Goal: Information Seeking & Learning: Find specific fact

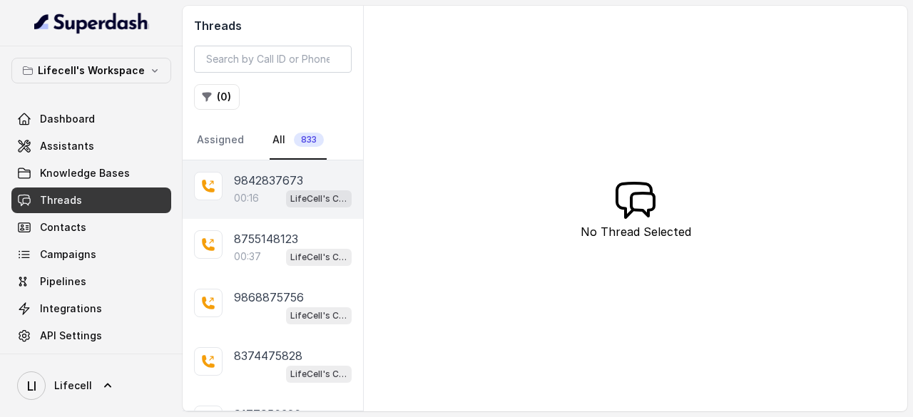
click at [253, 189] on div "00:16 LifeCell's Call Assistant" at bounding box center [293, 198] width 118 height 19
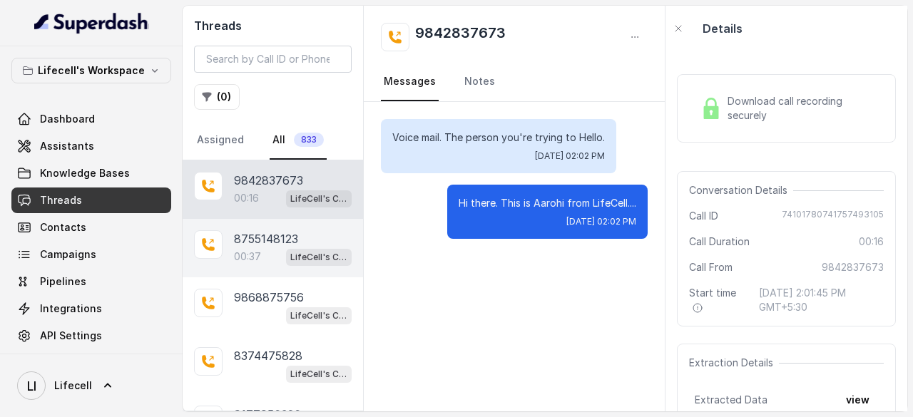
click at [277, 237] on p "8755148123" at bounding box center [266, 238] width 64 height 17
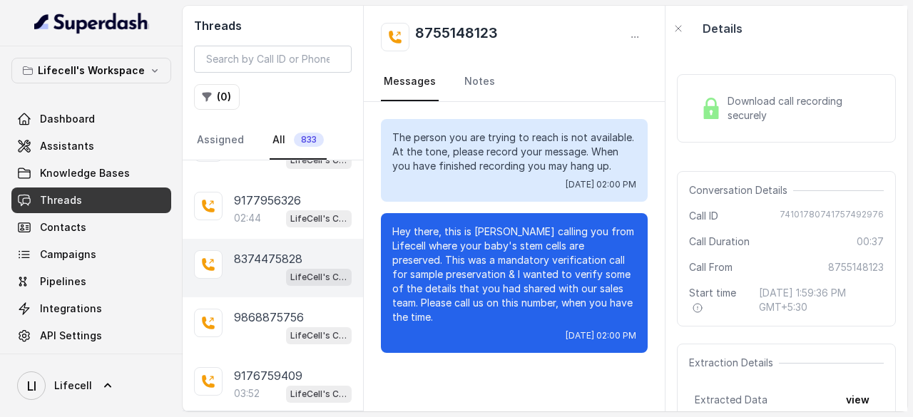
scroll to position [71, 0]
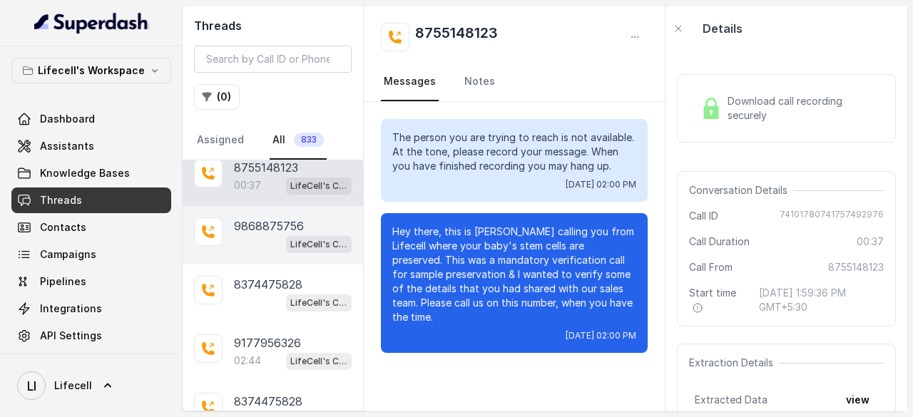
click at [254, 222] on p "9868875756" at bounding box center [269, 225] width 70 height 17
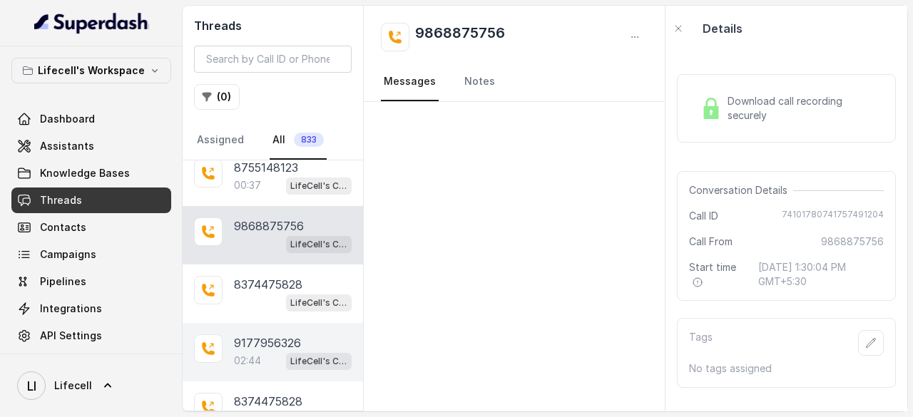
click at [242, 354] on p "02:44" at bounding box center [247, 361] width 27 height 14
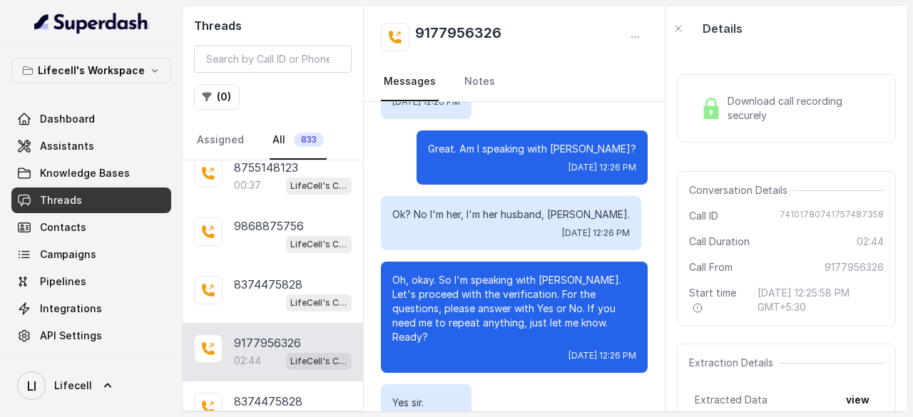
scroll to position [285, 0]
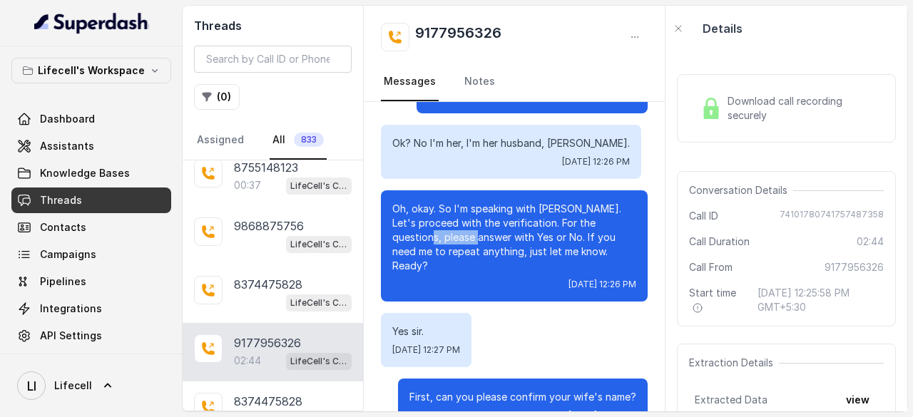
drag, startPoint x: 472, startPoint y: 254, endPoint x: 529, endPoint y: 254, distance: 57.0
click at [523, 254] on p "Oh, okay. So I'm speaking with Mr. Lakshmanarao Vanimisetti. Let's proceed with…" at bounding box center [514, 237] width 244 height 71
click at [529, 254] on p "Oh, okay. So I'm speaking with Mr. Lakshmanarao Vanimisetti. Let's proceed with…" at bounding box center [514, 237] width 244 height 71
click at [565, 254] on p "Oh, okay. So I'm speaking with Mr. Lakshmanarao Vanimisetti. Let's proceed with…" at bounding box center [514, 237] width 244 height 71
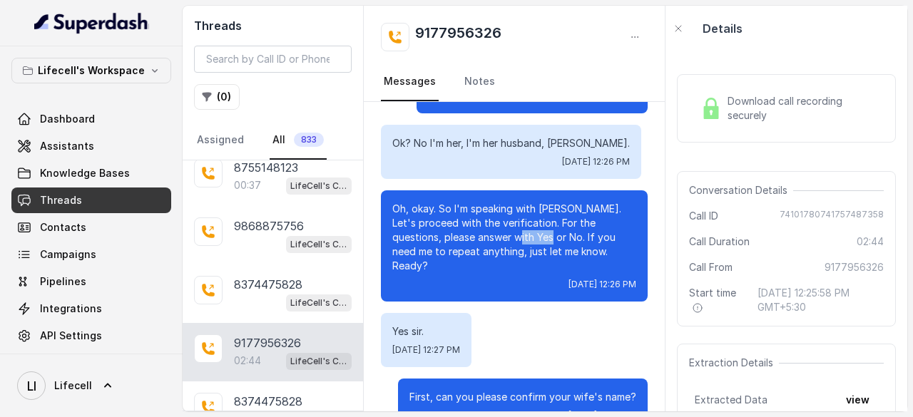
drag, startPoint x: 565, startPoint y: 254, endPoint x: 574, endPoint y: 253, distance: 9.3
click at [568, 254] on p "Oh, okay. So I'm speaking with Mr. Lakshmanarao Vanimisetti. Let's proceed with…" at bounding box center [514, 237] width 244 height 71
click at [595, 252] on p "Oh, okay. So I'm speaking with Mr. Lakshmanarao Vanimisetti. Let's proceed with…" at bounding box center [514, 237] width 244 height 71
drag, startPoint x: 398, startPoint y: 260, endPoint x: 458, endPoint y: 265, distance: 60.0
click at [410, 260] on p "Oh, okay. So I'm speaking with Mr. Lakshmanarao Vanimisetti. Let's proceed with…" at bounding box center [514, 237] width 244 height 71
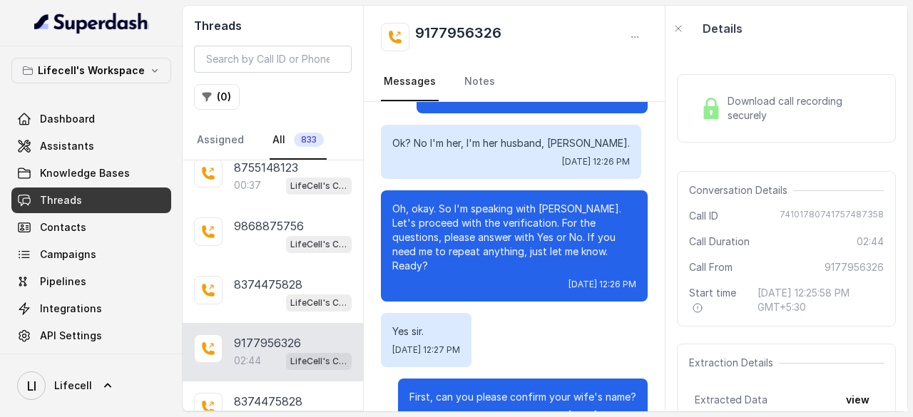
click at [488, 265] on p "Oh, okay. So I'm speaking with Mr. Lakshmanarao Vanimisetti. Let's proceed with…" at bounding box center [514, 237] width 244 height 71
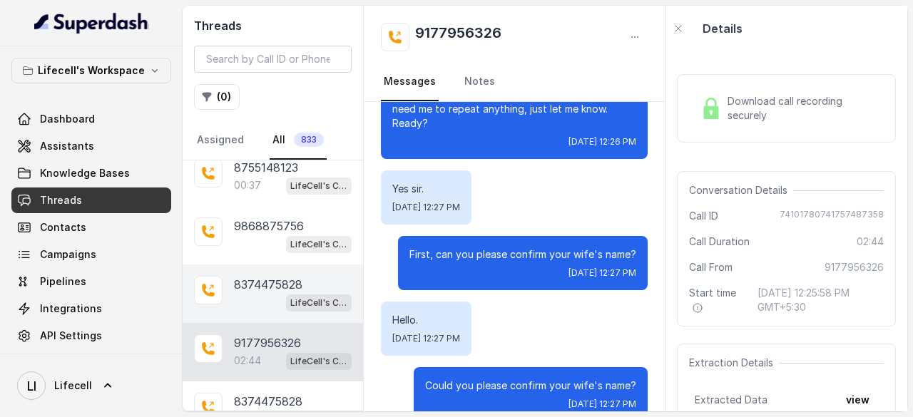
scroll to position [0, 0]
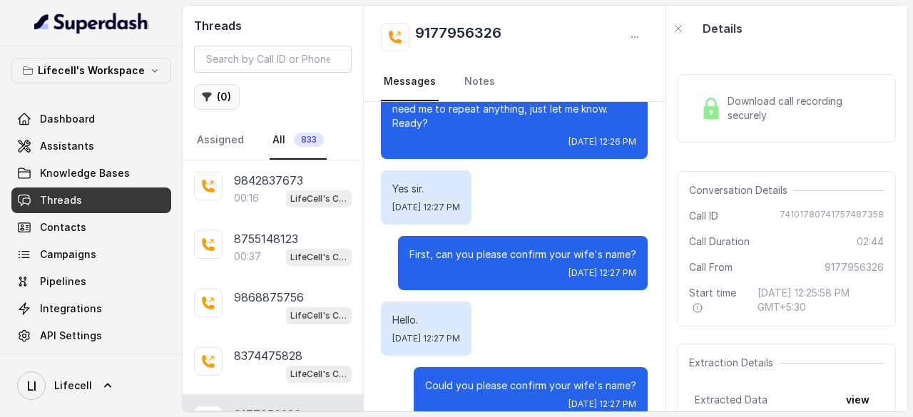
click at [202, 96] on icon "button" at bounding box center [206, 96] width 11 height 11
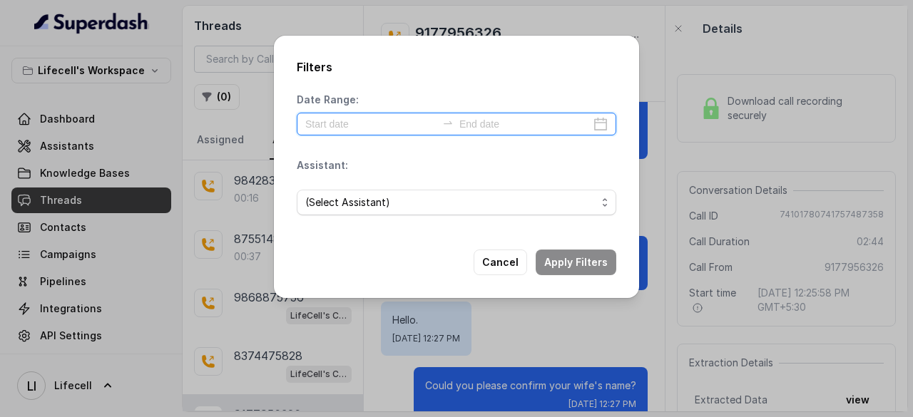
click at [337, 120] on input at bounding box center [370, 124] width 131 height 16
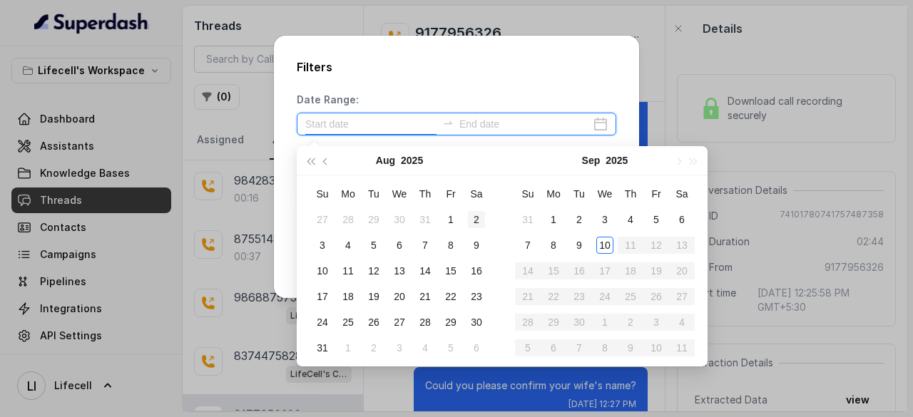
type input "2025-08-02"
type input "2025-09-08"
type input "2025-09-10"
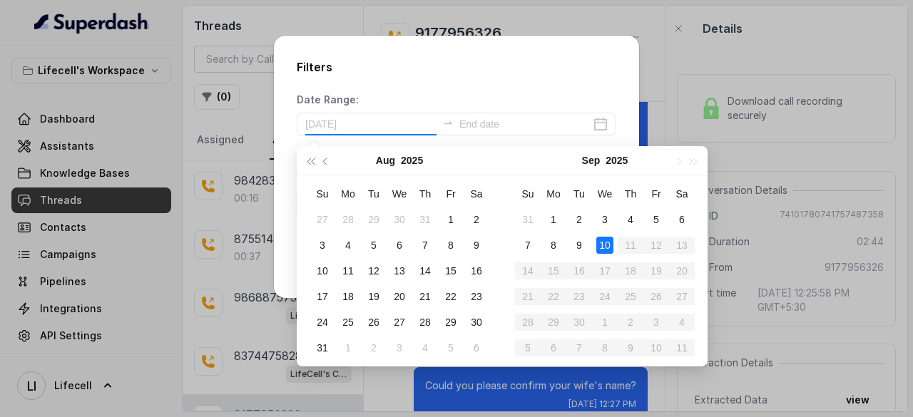
click at [602, 248] on div "10" at bounding box center [604, 245] width 17 height 17
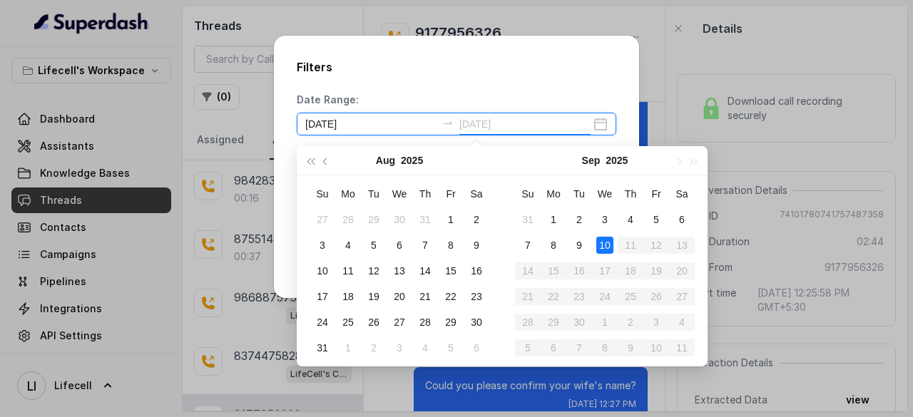
type input "2025-09-01"
type input "2025-09-10"
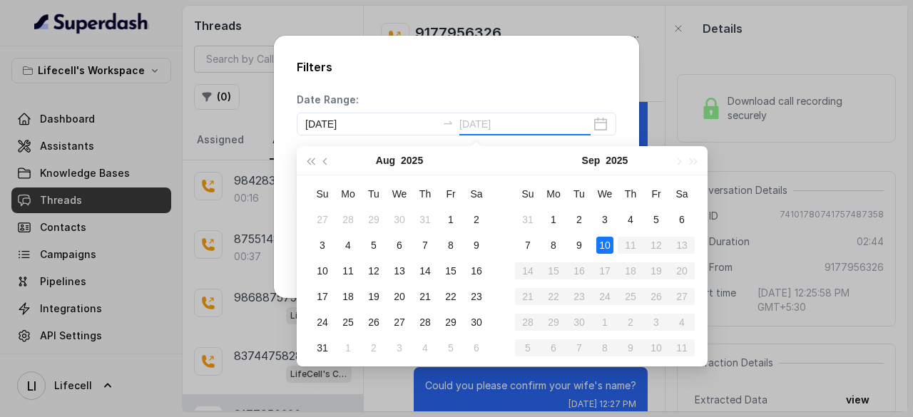
click at [602, 242] on div "10" at bounding box center [604, 245] width 17 height 17
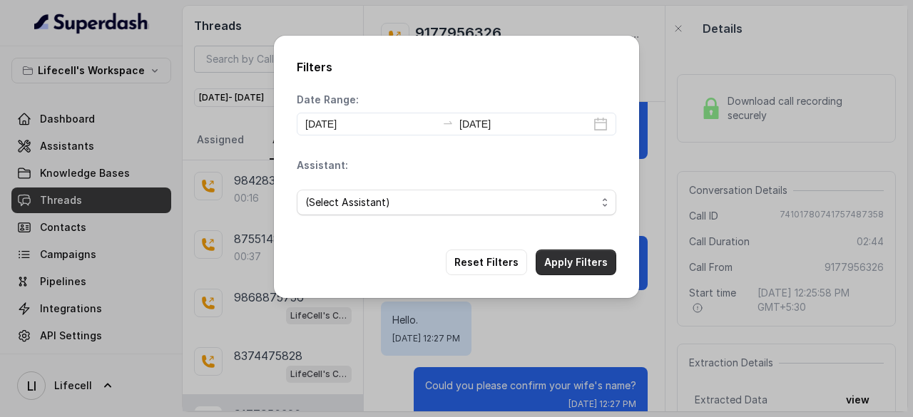
click at [585, 262] on button "Apply Filters" at bounding box center [575, 263] width 81 height 26
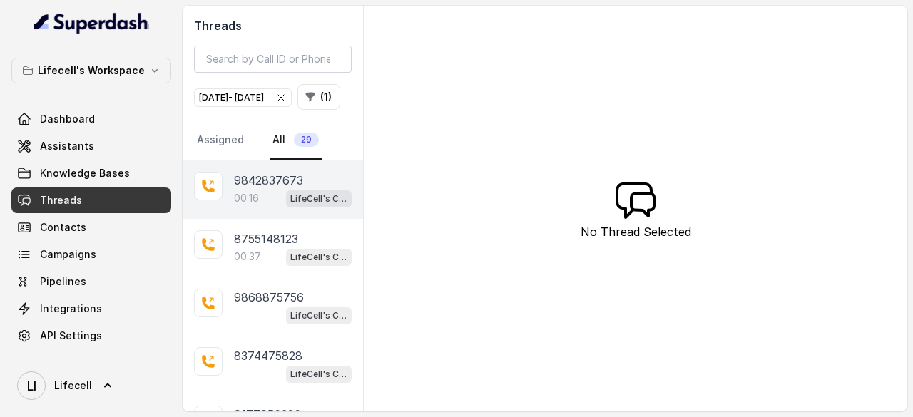
click at [274, 189] on p "9842837673" at bounding box center [268, 180] width 69 height 17
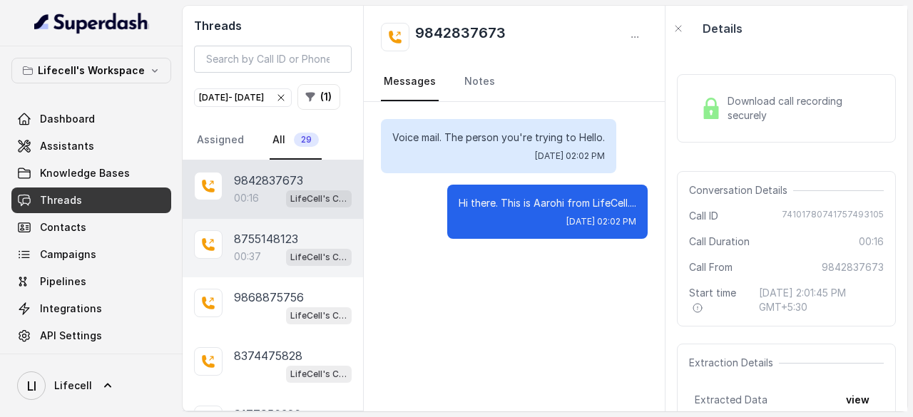
click at [237, 264] on p "00:37" at bounding box center [247, 257] width 27 height 14
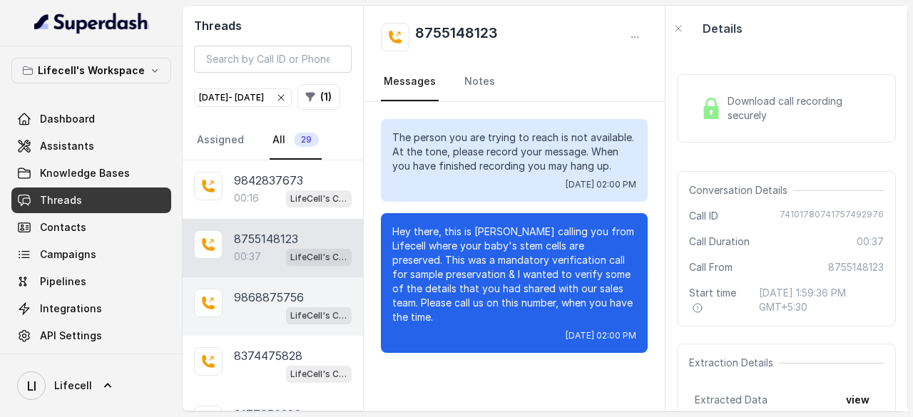
click at [244, 324] on div "LifeCell's Call Assistant" at bounding box center [293, 315] width 118 height 19
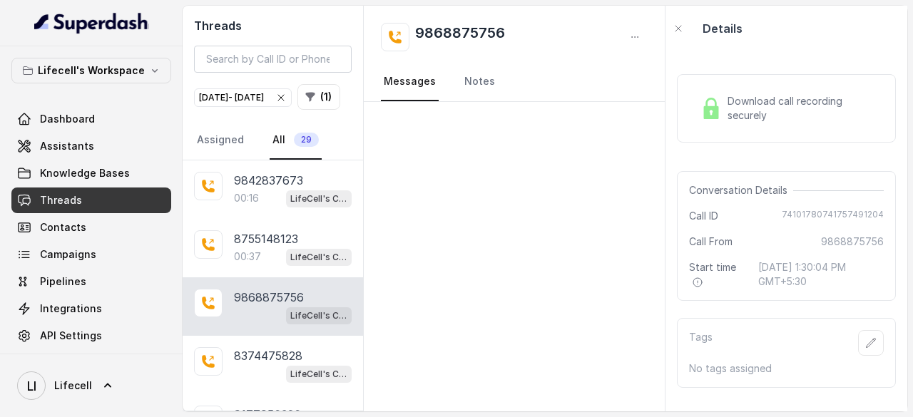
scroll to position [71, 0]
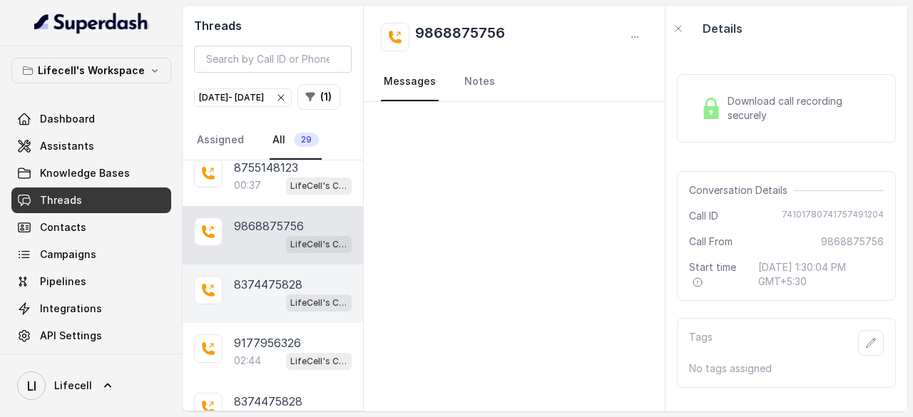
click at [250, 293] on p "8374475828" at bounding box center [268, 284] width 68 height 17
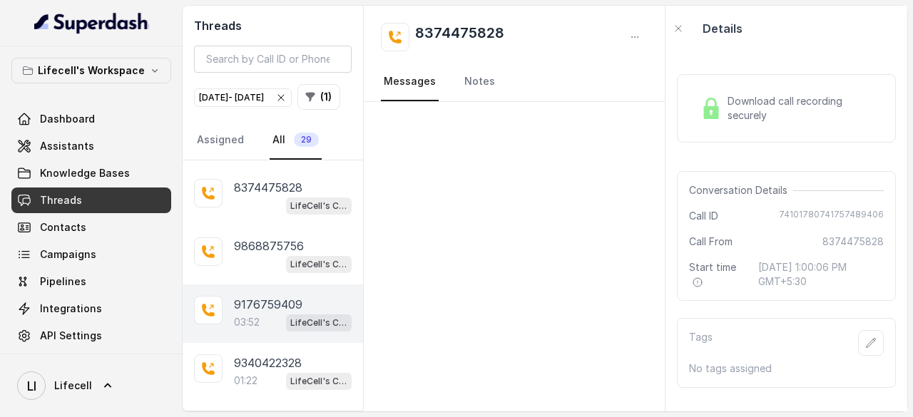
scroll to position [214, 0]
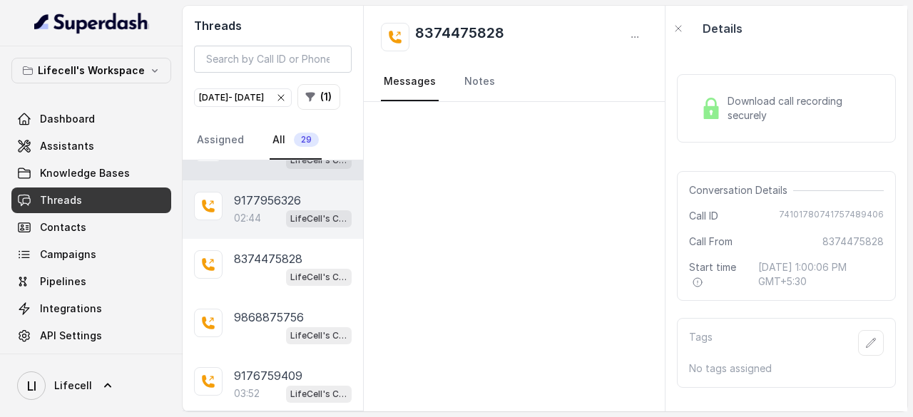
click at [255, 209] on p "9177956326" at bounding box center [267, 200] width 67 height 17
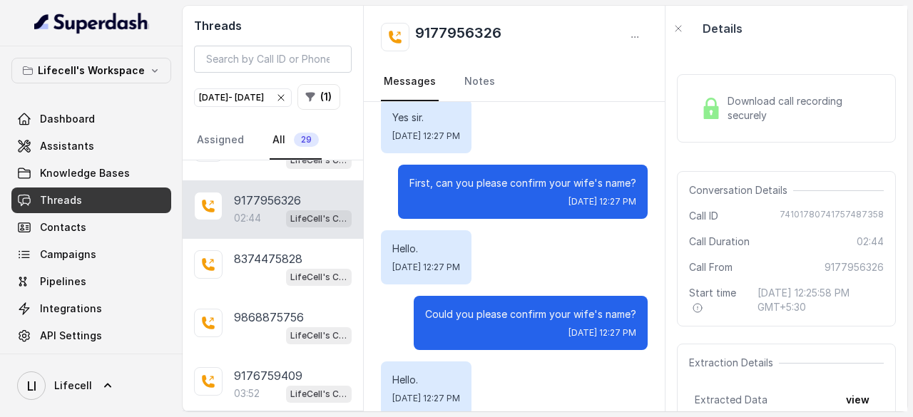
scroll to position [428, 0]
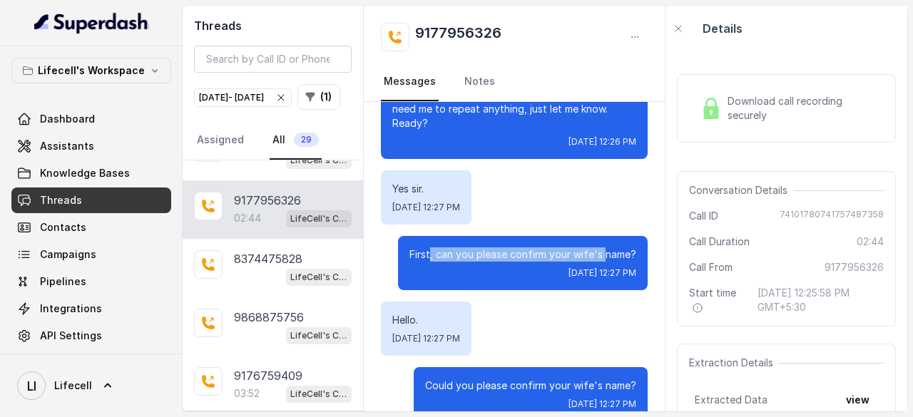
drag, startPoint x: 421, startPoint y: 262, endPoint x: 605, endPoint y: 272, distance: 184.2
click at [599, 262] on p "First, can you please confirm your wife's name?" at bounding box center [522, 254] width 227 height 14
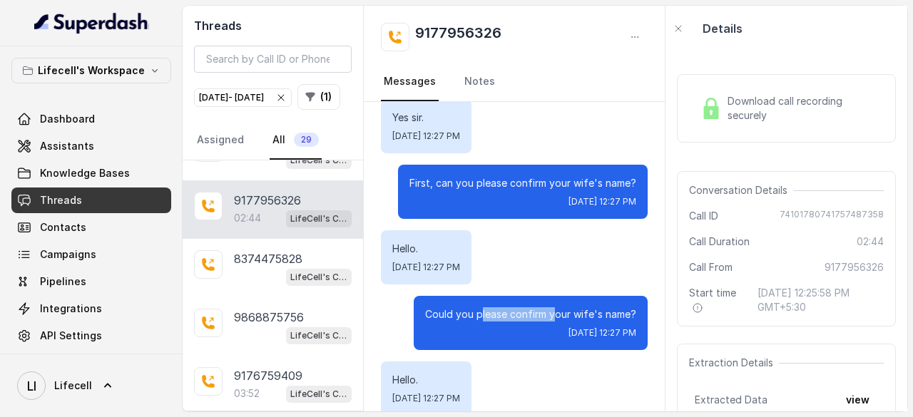
drag, startPoint x: 471, startPoint y: 327, endPoint x: 563, endPoint y: 330, distance: 92.0
click at [552, 322] on p "Could you please confirm your wife's name?" at bounding box center [530, 314] width 211 height 14
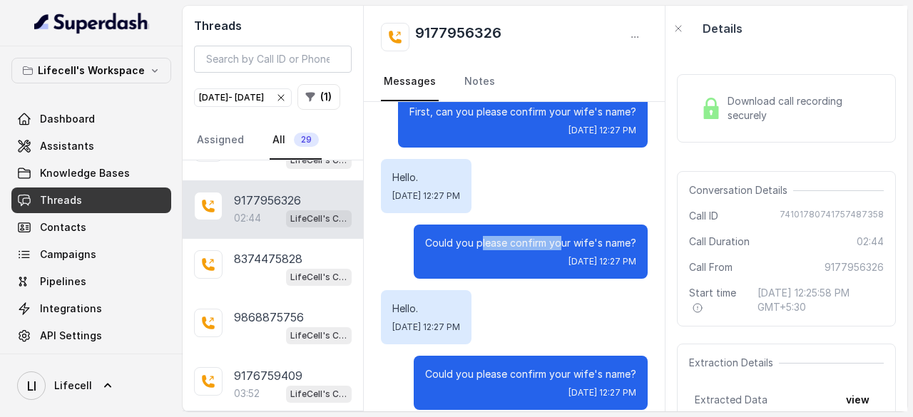
scroll to position [642, 0]
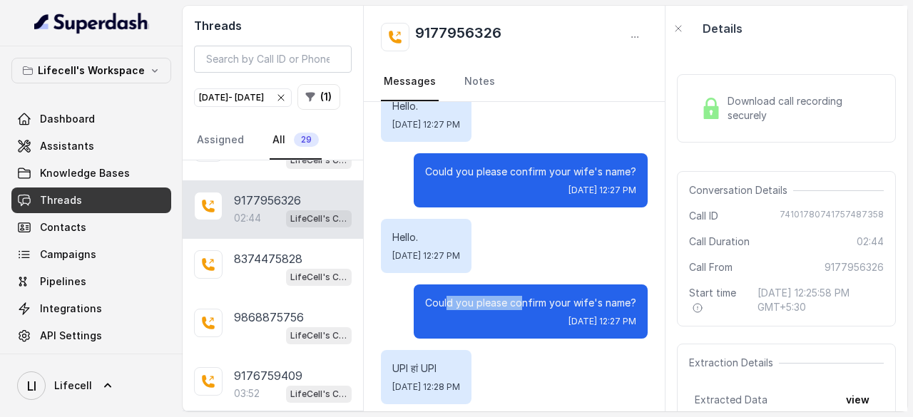
drag, startPoint x: 441, startPoint y: 318, endPoint x: 538, endPoint y: 317, distance: 97.7
click at [528, 310] on p "Could you please confirm your wife's name?" at bounding box center [530, 303] width 211 height 14
click at [538, 310] on p "Could you please confirm your wife's name?" at bounding box center [530, 303] width 211 height 14
click at [478, 310] on p "Could you please confirm your wife's name?" at bounding box center [530, 303] width 211 height 14
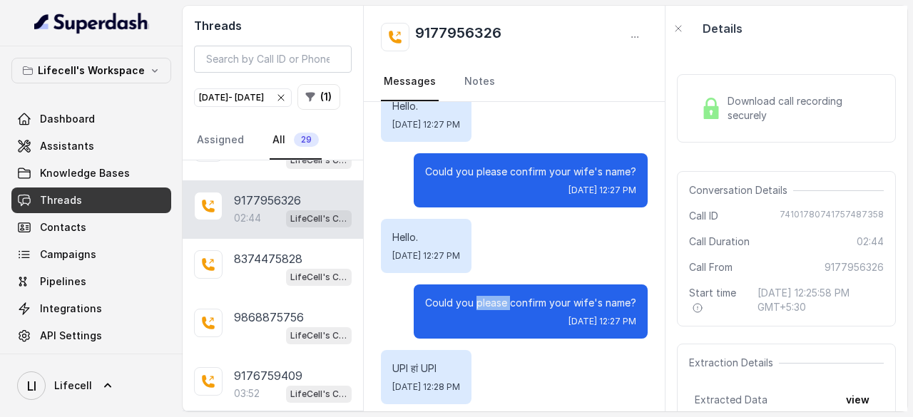
click at [478, 310] on p "Could you please confirm your wife's name?" at bounding box center [530, 303] width 211 height 14
click at [526, 310] on p "Could you please confirm your wife's name?" at bounding box center [530, 303] width 211 height 14
drag, startPoint x: 526, startPoint y: 317, endPoint x: 540, endPoint y: 317, distance: 14.3
click at [530, 310] on p "Could you please confirm your wife's name?" at bounding box center [530, 303] width 211 height 14
click at [560, 310] on p "Could you please confirm your wife's name?" at bounding box center [530, 303] width 211 height 14
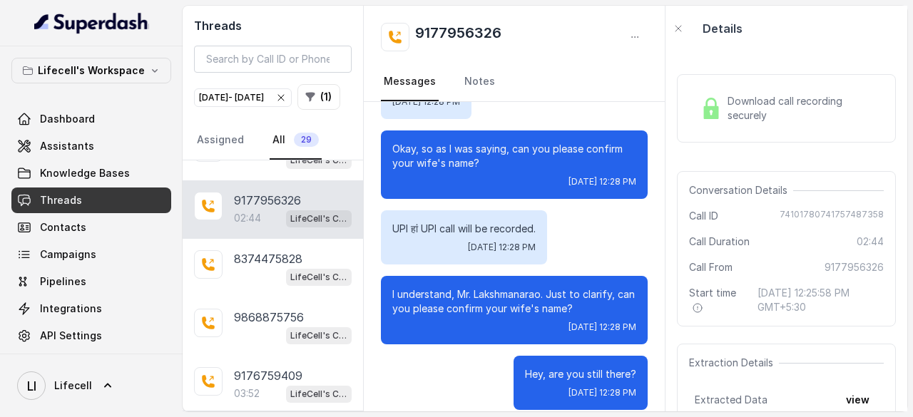
scroll to position [956, 0]
